Goal: Obtain resource: Download file/media

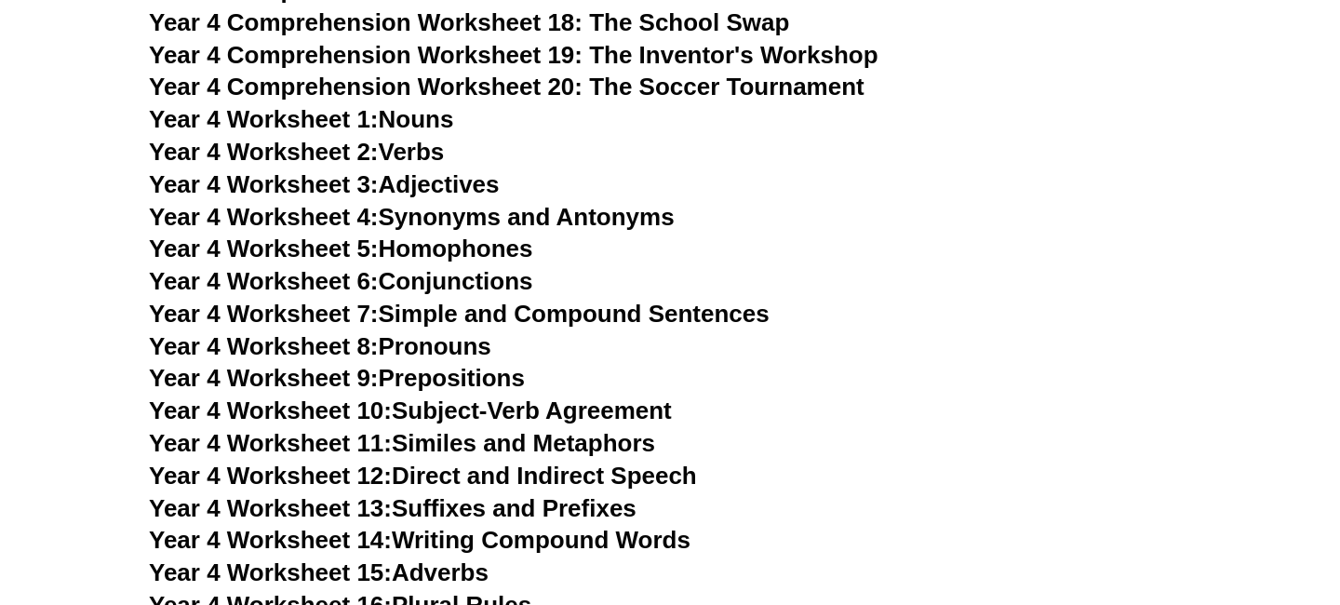
scroll to position [7277, 0]
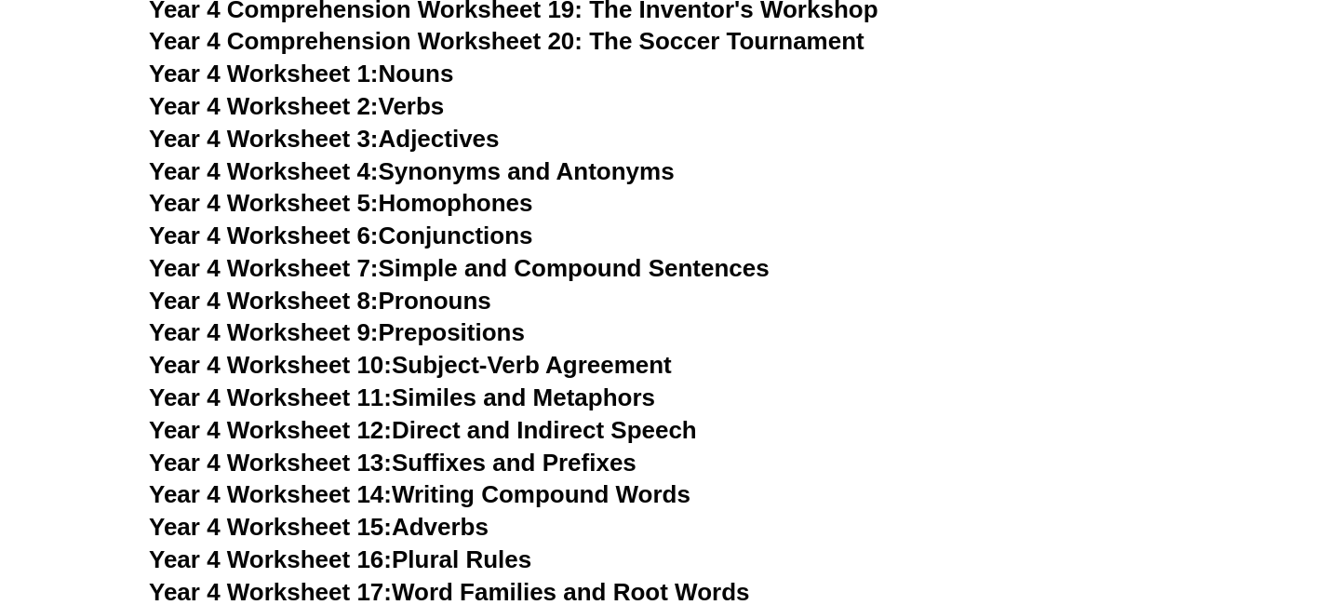
click at [307, 108] on span "Year 4 Worksheet 2:" at bounding box center [264, 106] width 230 height 28
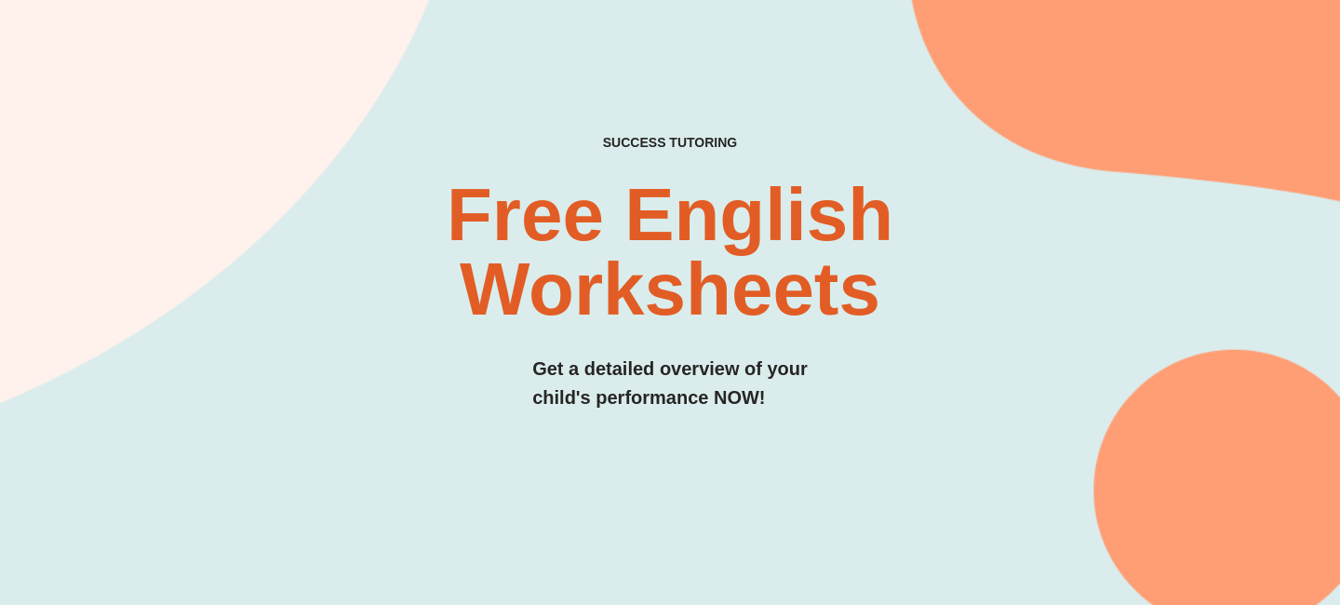
scroll to position [0, 0]
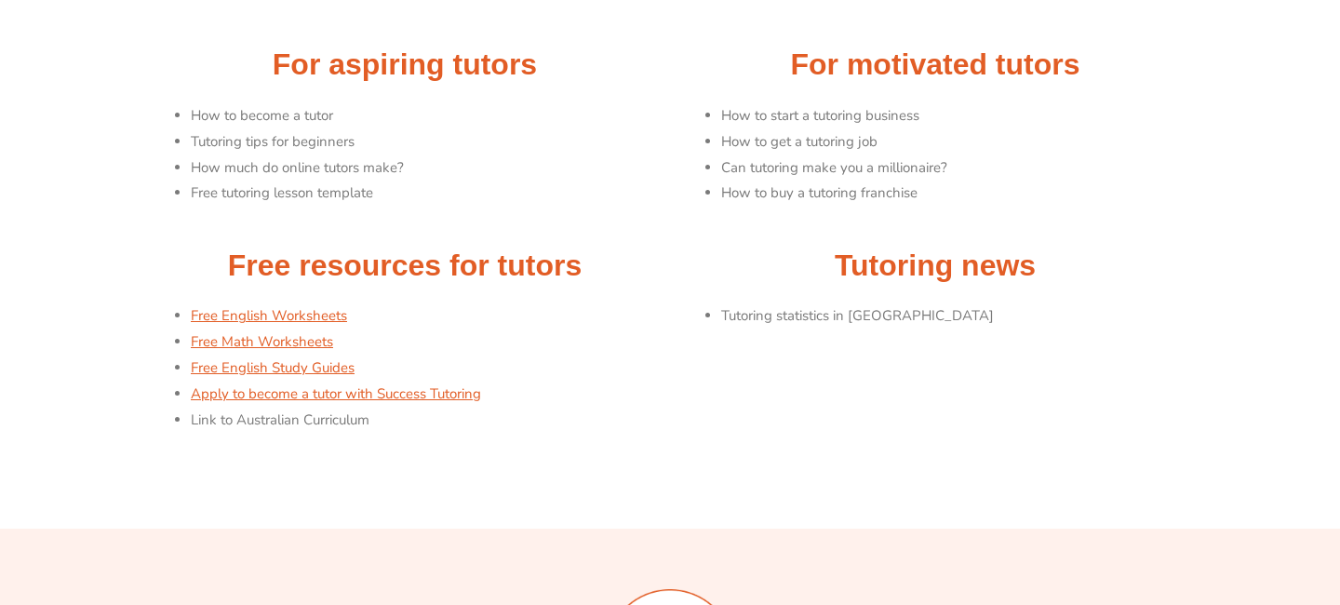
scroll to position [221, 0]
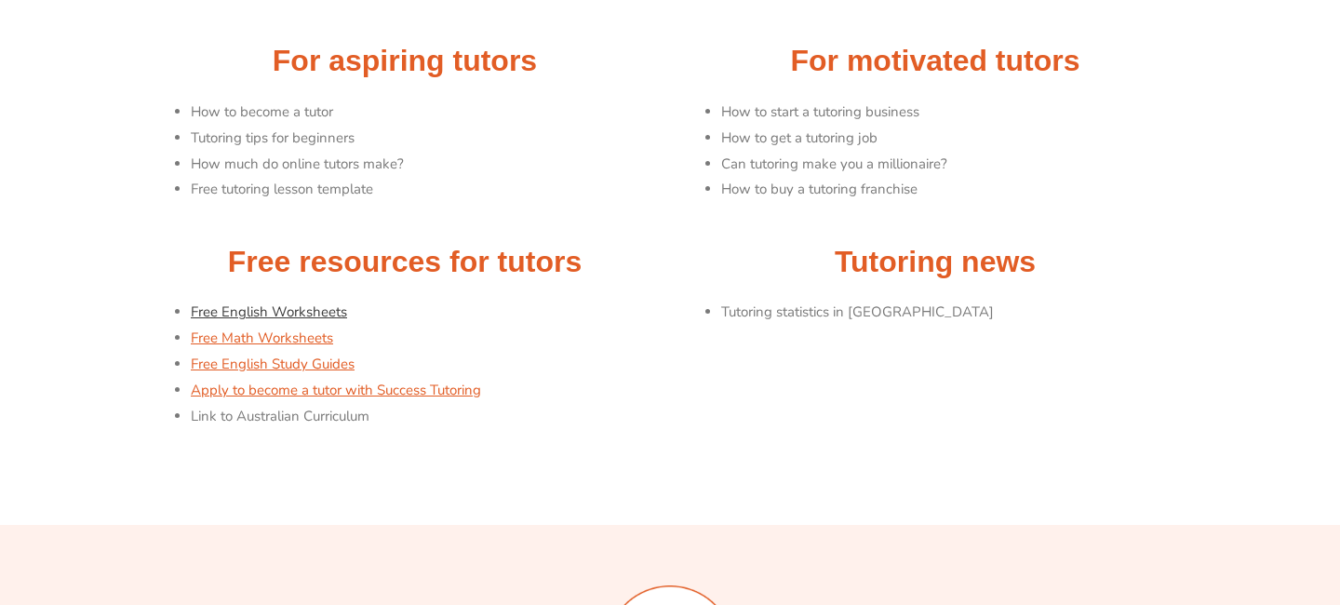
click at [302, 311] on link "Free English Worksheets" at bounding box center [269, 311] width 156 height 19
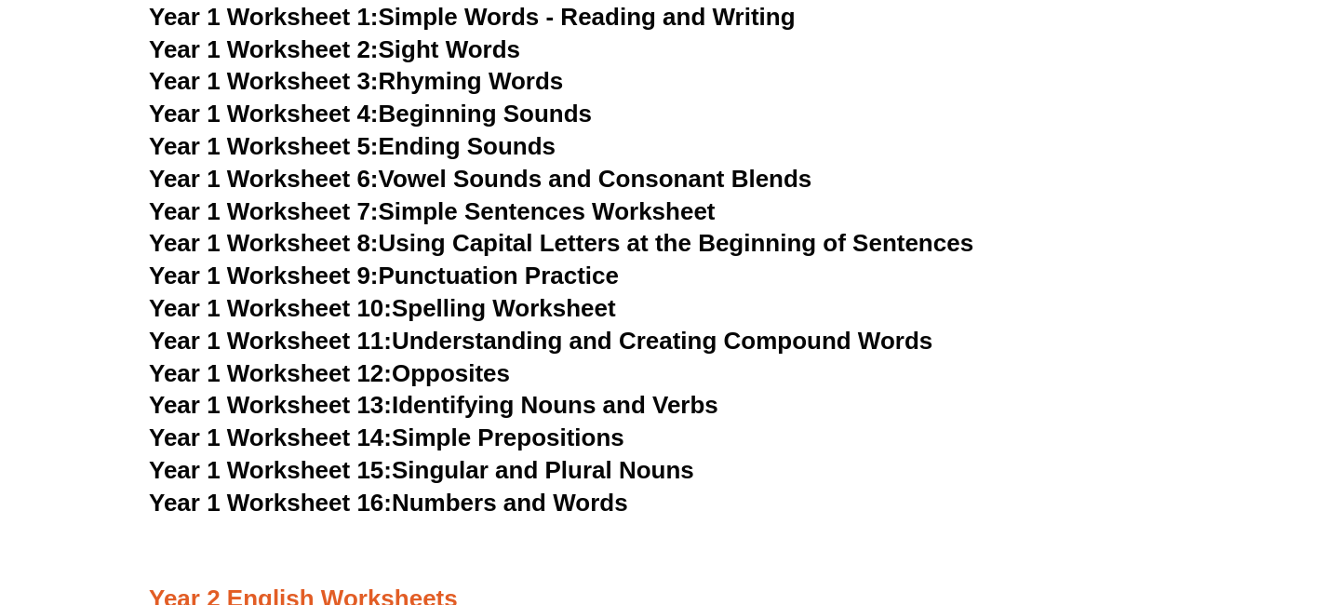
scroll to position [3292, 0]
